Goal: Find specific page/section: Find specific page/section

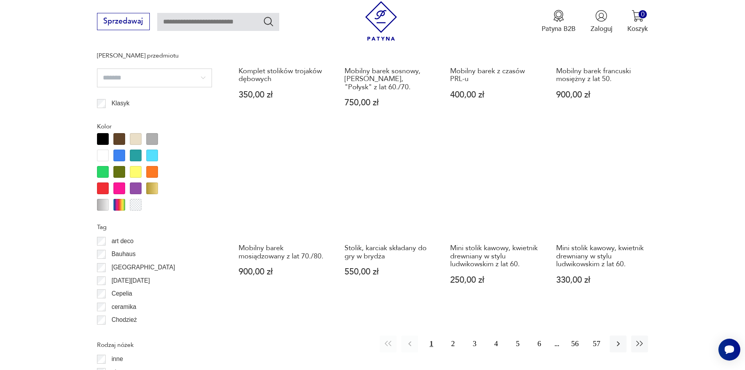
scroll to position [808, 0]
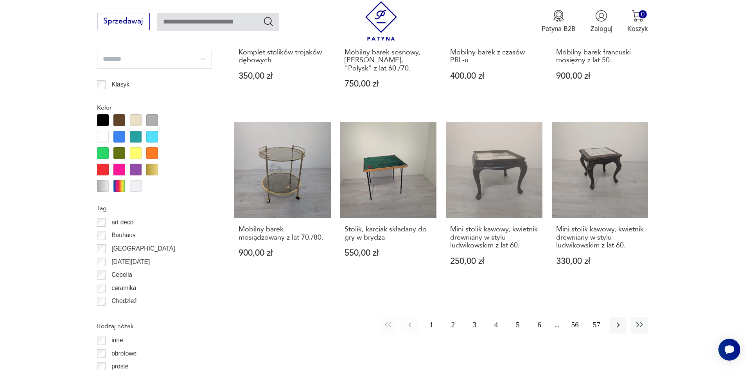
click at [120, 122] on div at bounding box center [119, 120] width 12 height 12
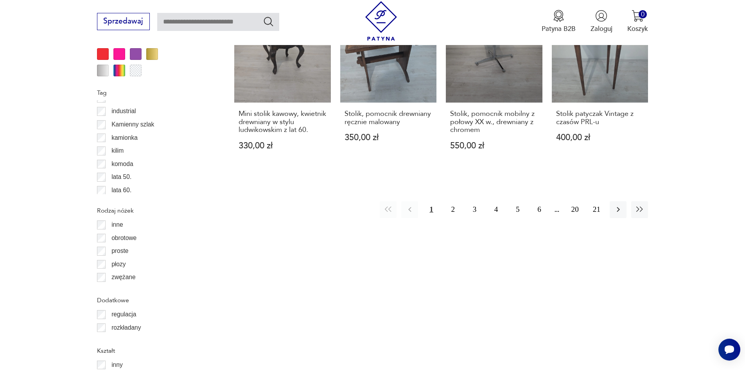
scroll to position [964, 0]
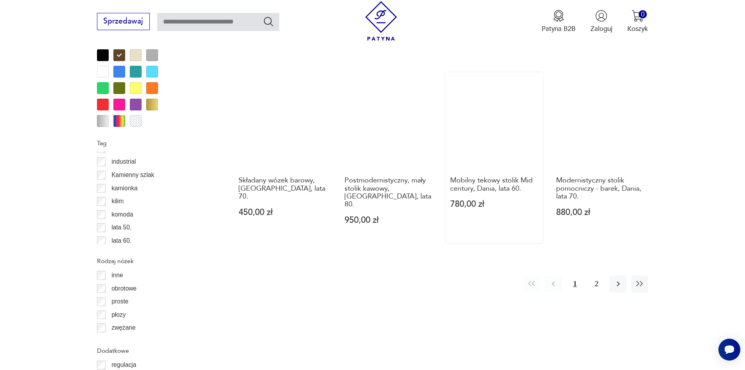
scroll to position [925, 0]
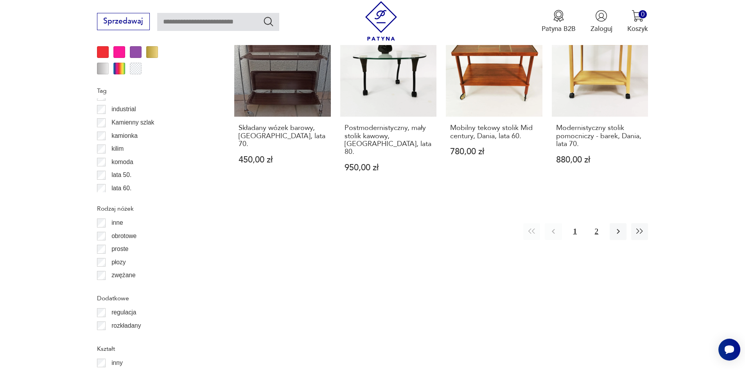
click at [595, 223] on button "2" at bounding box center [596, 231] width 17 height 17
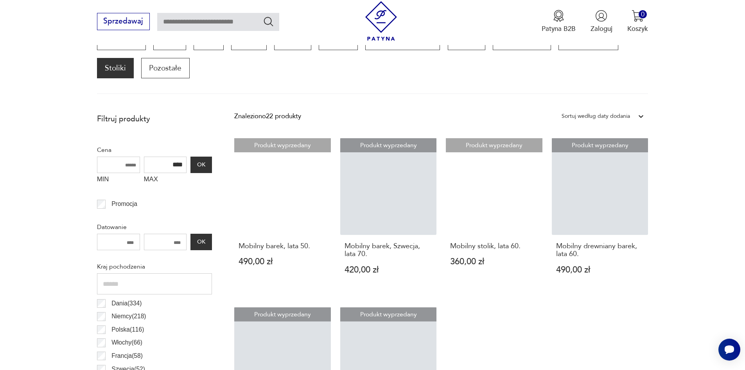
scroll to position [274, 0]
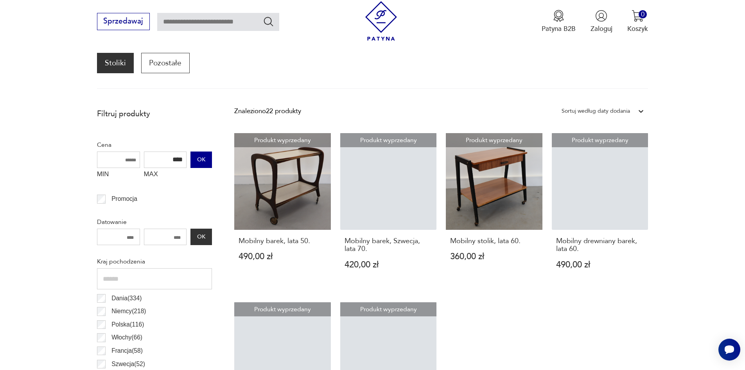
drag, startPoint x: 162, startPoint y: 160, endPoint x: 198, endPoint y: 160, distance: 36.0
click at [198, 160] on div "MIN MAX **** OK" at bounding box center [154, 166] width 115 height 31
click at [203, 160] on button "OK" at bounding box center [200, 159] width 21 height 16
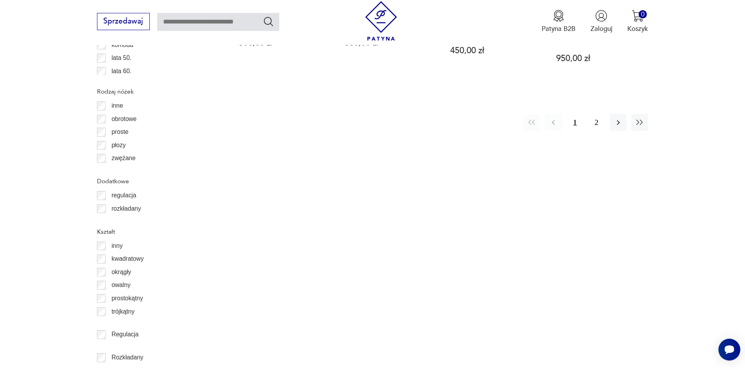
scroll to position [1043, 0]
click at [598, 114] on button "2" at bounding box center [596, 121] width 17 height 17
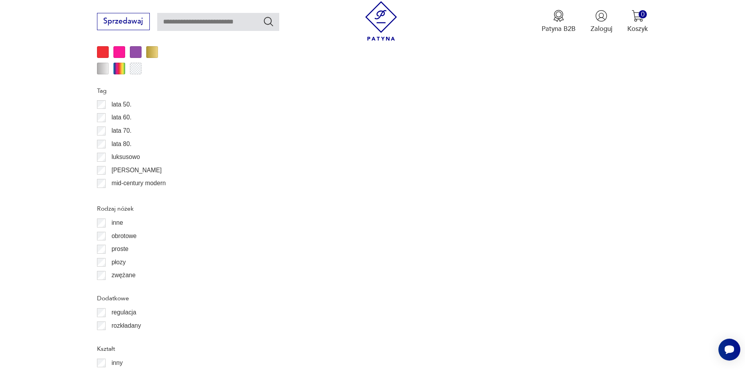
scroll to position [313, 0]
